Goal: Transaction & Acquisition: Book appointment/travel/reservation

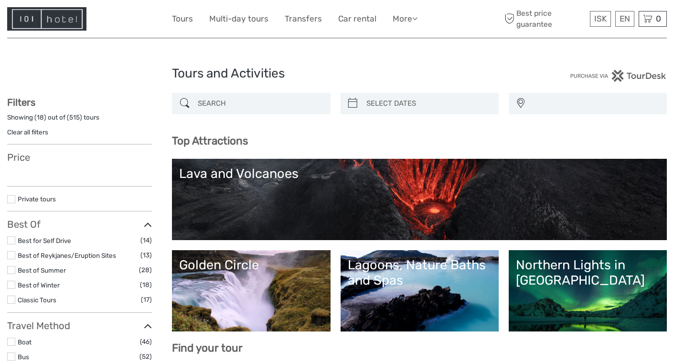
select select
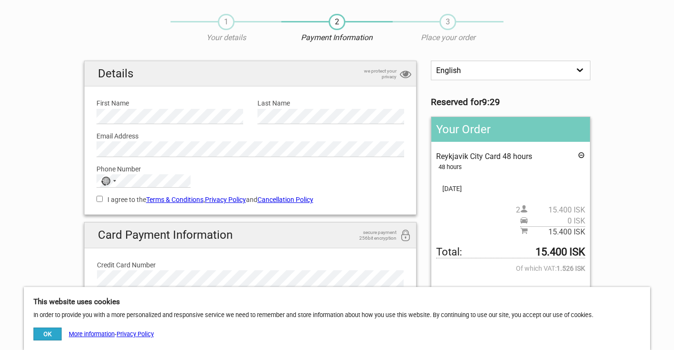
scroll to position [54, 0]
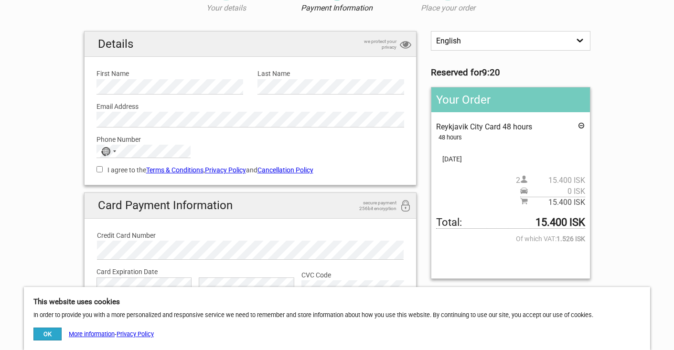
click at [98, 167] on input "I agree to the Terms & Conditions , Privacy Policy and Cancellation Policy" at bounding box center [100, 169] width 6 height 6
checkbox input "true"
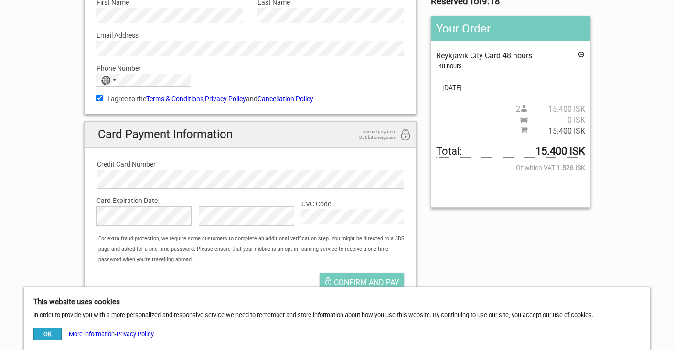
scroll to position [126, 0]
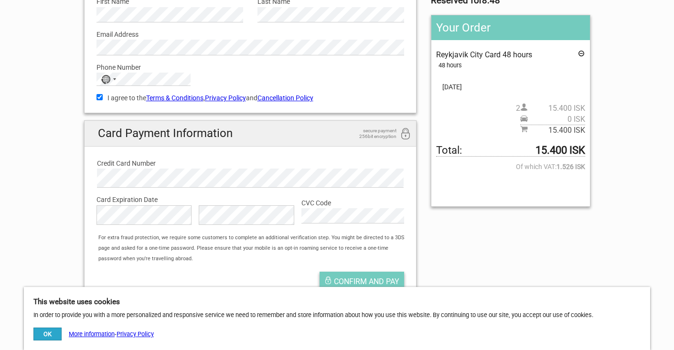
click at [364, 279] on span "Confirm and pay" at bounding box center [366, 281] width 65 height 9
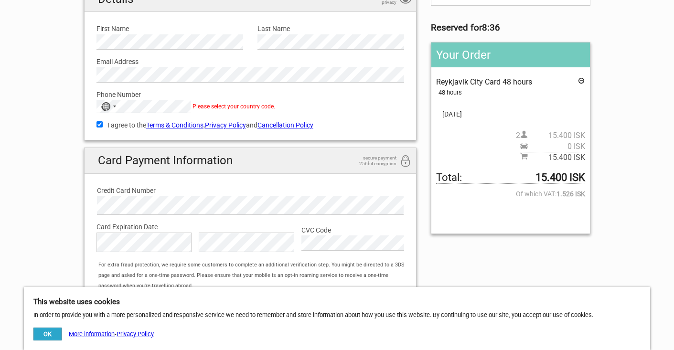
scroll to position [77, 0]
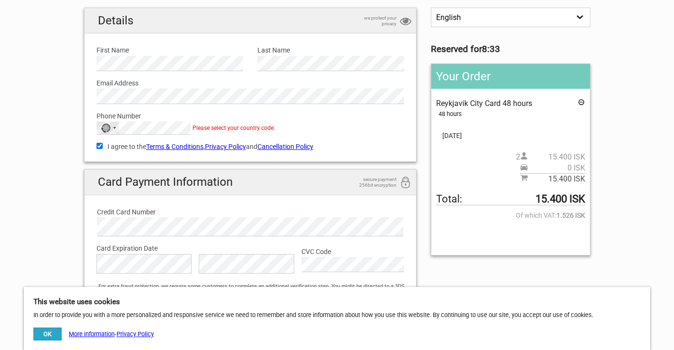
click at [112, 125] on div "No country selected" at bounding box center [108, 128] width 22 height 12
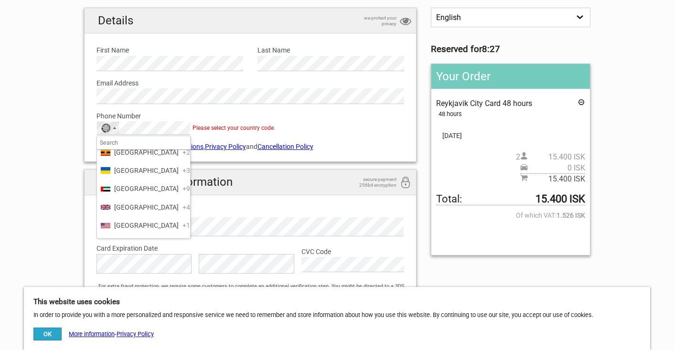
scroll to position [4324, 0]
click at [135, 219] on span "United States" at bounding box center [146, 224] width 65 height 11
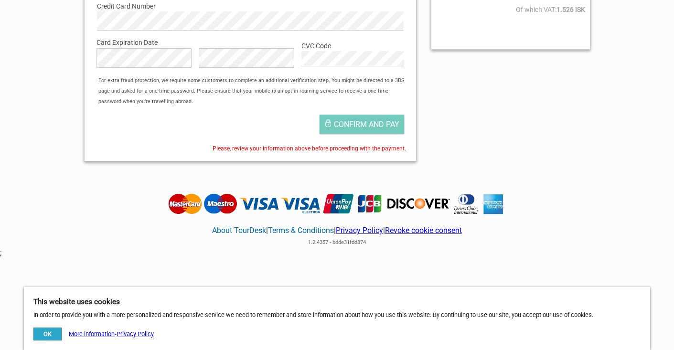
scroll to position [283, 0]
click at [364, 124] on span "Confirm and pay" at bounding box center [366, 124] width 65 height 9
